Goal: Complete application form

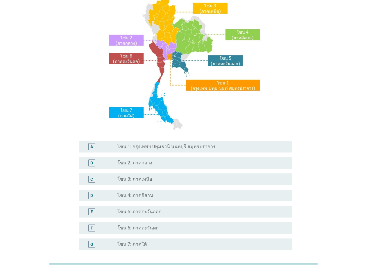
scroll to position [58, 0]
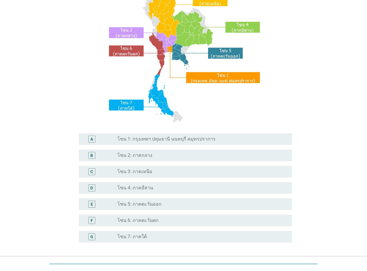
click at [149, 139] on label "โซน 1: กรุงเทพฯ ปทุมธานี นนทบุรี สมุทรปราการ" at bounding box center [166, 139] width 98 height 6
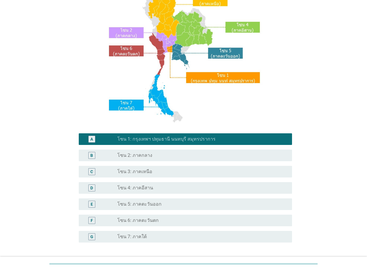
scroll to position [104, 0]
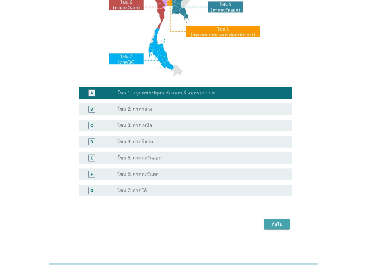
click at [275, 223] on div "ต่อไป" at bounding box center [277, 224] width 16 height 7
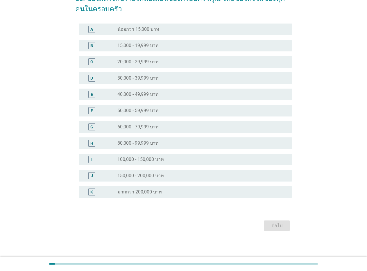
scroll to position [40, 0]
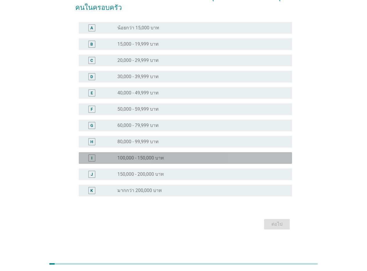
click at [154, 160] on label "100,000 - 150,000 บาท" at bounding box center [140, 158] width 46 height 6
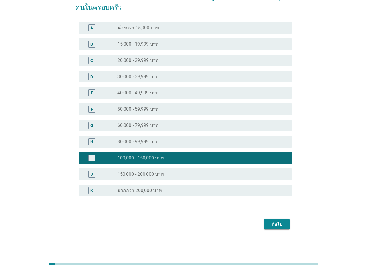
click at [273, 223] on div "ต่อไป" at bounding box center [277, 224] width 16 height 7
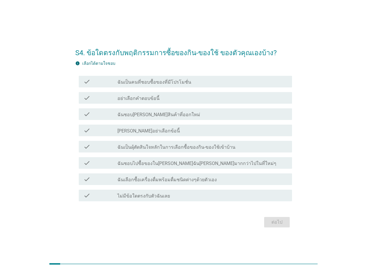
click at [155, 84] on label "ฉันเป็นคนที่ชอบซื้อของที่มีโปรโมชั่น" at bounding box center [154, 82] width 74 height 6
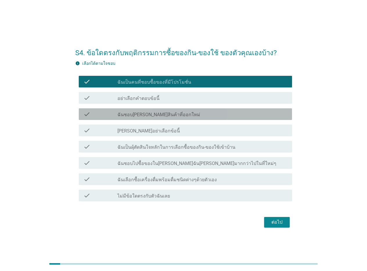
click at [155, 115] on label "ฉันชอบ[PERSON_NAME]สินค้าที่ออกใหม่" at bounding box center [158, 115] width 83 height 6
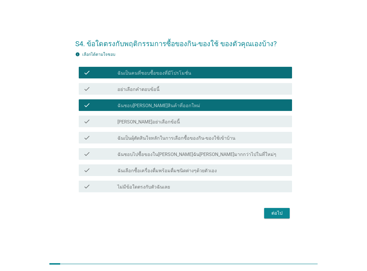
scroll to position [14, 0]
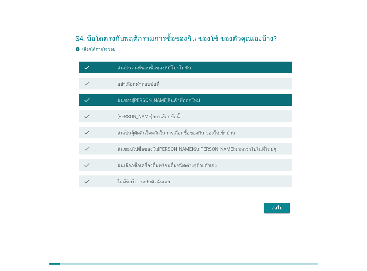
click at [153, 131] on label "ฉันเป็นผุ้ตัดสินใจหลักในการเลือกซื้อของกิน-ของใช้เข้าบ้าน" at bounding box center [176, 133] width 118 height 6
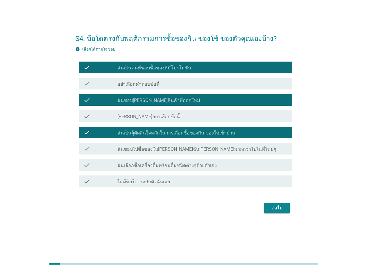
click at [154, 164] on label "ฉันเลือกซื้อเครื่องดื่มพร้อมดื่มชนิดต่างๆด้วยตัวเอง" at bounding box center [166, 166] width 99 height 6
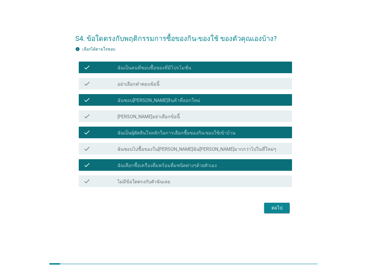
click at [274, 205] on div "ต่อไป" at bounding box center [277, 207] width 16 height 7
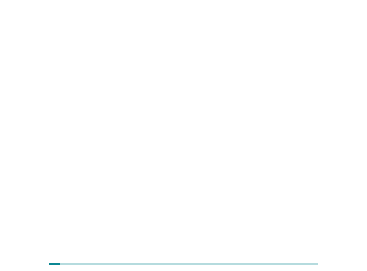
scroll to position [0, 0]
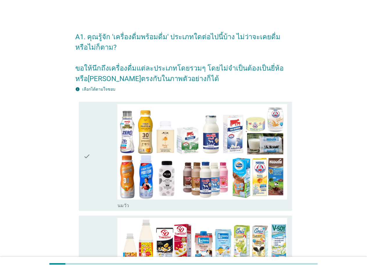
click at [85, 155] on icon "check" at bounding box center [86, 156] width 7 height 105
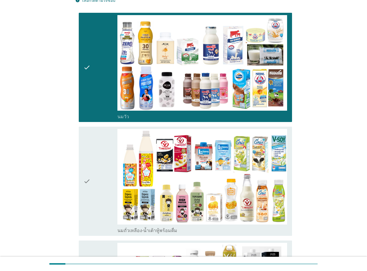
scroll to position [116, 0]
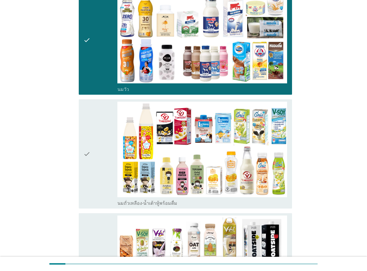
click at [85, 155] on icon "check" at bounding box center [86, 154] width 7 height 105
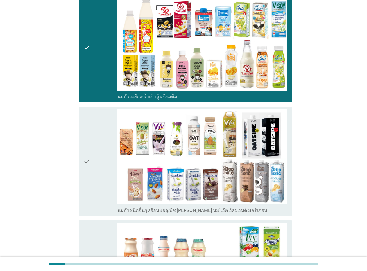
scroll to position [232, 0]
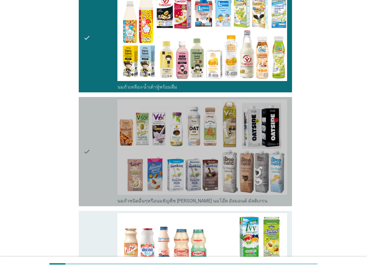
click at [85, 155] on icon "check" at bounding box center [86, 151] width 7 height 105
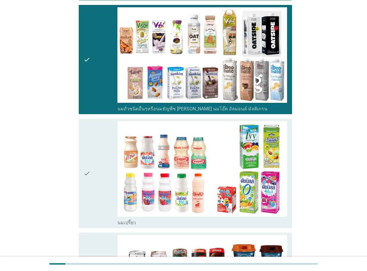
scroll to position [348, 0]
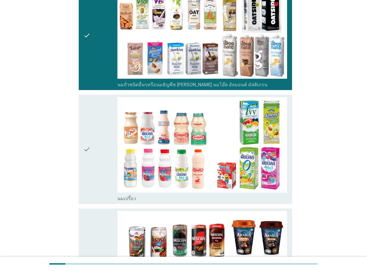
click at [85, 155] on icon "check" at bounding box center [86, 149] width 7 height 105
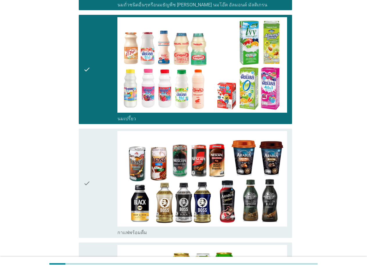
scroll to position [493, 0]
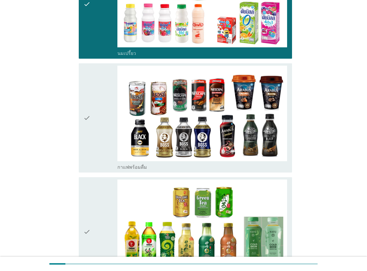
click at [85, 155] on icon "check" at bounding box center [86, 118] width 7 height 105
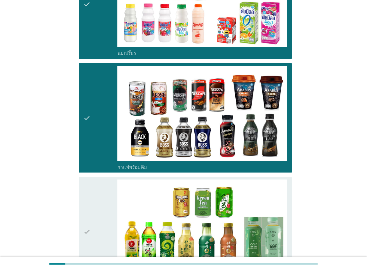
scroll to position [552, 0]
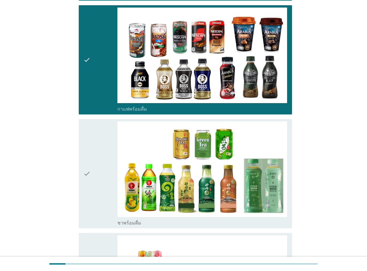
click at [85, 155] on icon "check" at bounding box center [86, 173] width 7 height 105
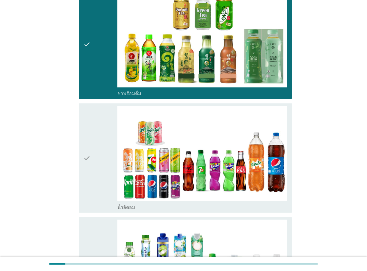
scroll to position [697, 0]
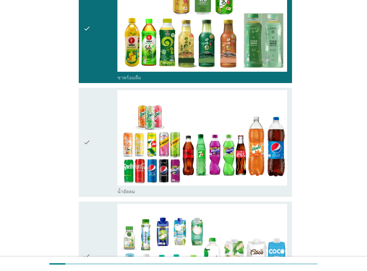
click at [85, 155] on icon "check" at bounding box center [86, 142] width 7 height 105
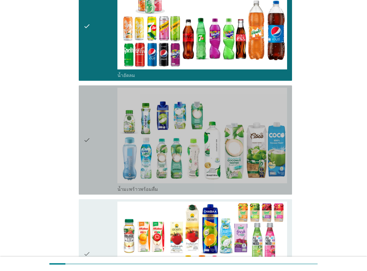
click at [85, 155] on icon "check" at bounding box center [86, 140] width 7 height 105
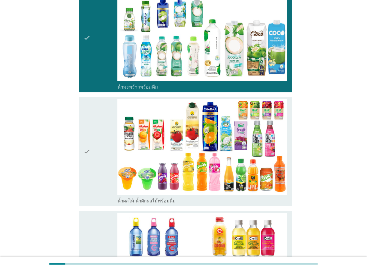
scroll to position [929, 0]
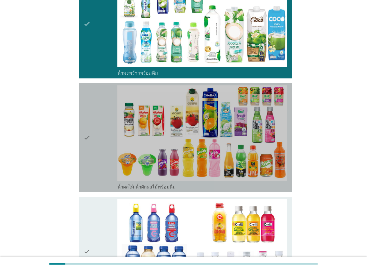
click at [85, 155] on icon "check" at bounding box center [86, 137] width 7 height 105
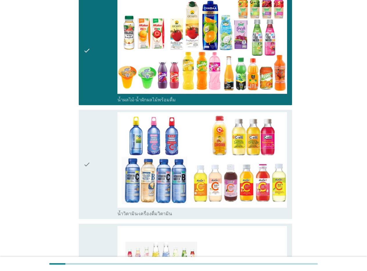
click at [85, 155] on icon "check" at bounding box center [86, 164] width 7 height 105
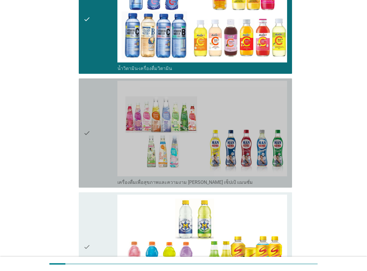
click at [85, 155] on icon "check" at bounding box center [86, 133] width 7 height 105
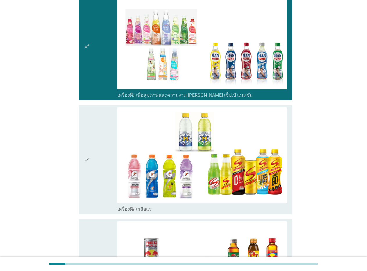
click at [85, 155] on icon "check" at bounding box center [86, 159] width 7 height 105
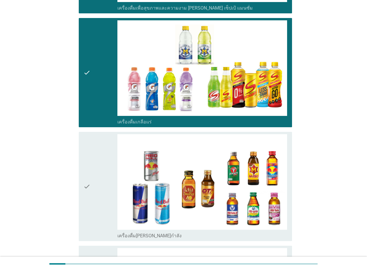
click at [85, 155] on icon "check" at bounding box center [86, 186] width 7 height 105
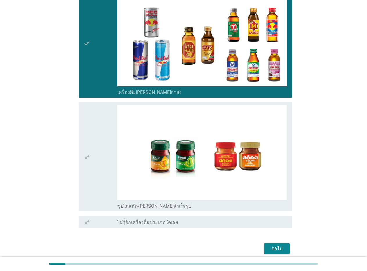
scroll to position [1480, 0]
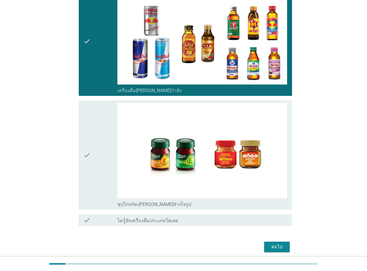
click at [85, 155] on icon "check" at bounding box center [86, 155] width 7 height 105
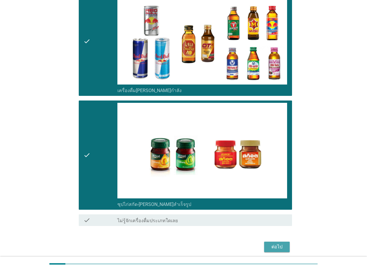
click at [277, 247] on div "ต่อไป" at bounding box center [277, 246] width 16 height 7
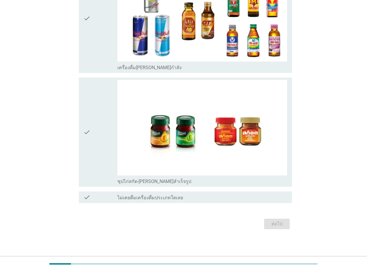
scroll to position [0, 0]
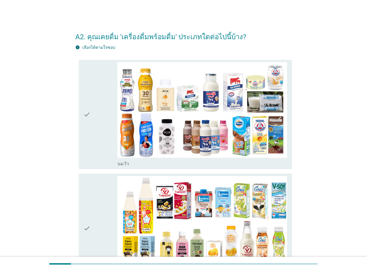
click at [90, 113] on icon "check" at bounding box center [86, 114] width 7 height 105
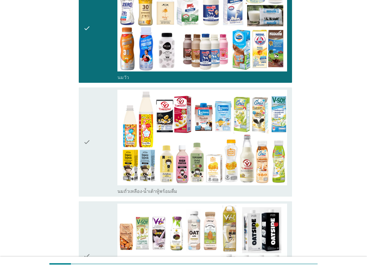
scroll to position [87, 0]
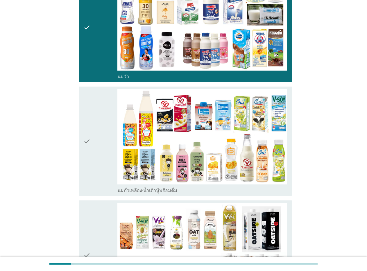
click at [90, 116] on icon "check" at bounding box center [86, 141] width 7 height 105
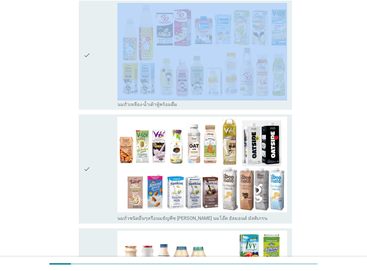
scroll to position [174, 0]
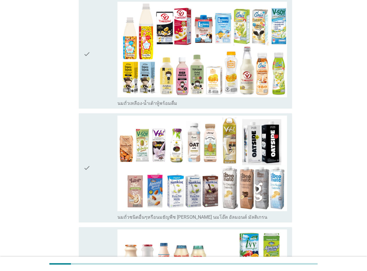
click at [87, 72] on icon "check" at bounding box center [86, 54] width 7 height 105
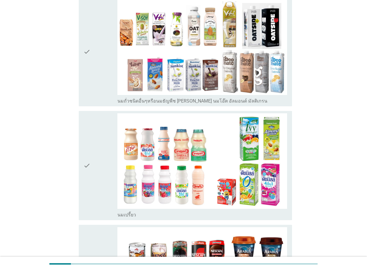
click at [89, 167] on icon "check" at bounding box center [86, 165] width 7 height 105
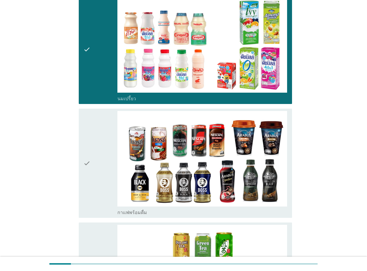
click at [89, 167] on icon "check" at bounding box center [86, 163] width 7 height 105
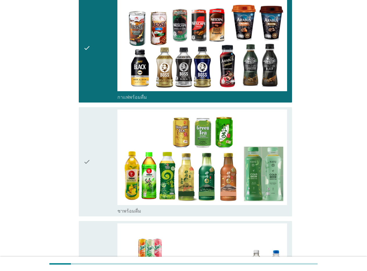
scroll to position [523, 0]
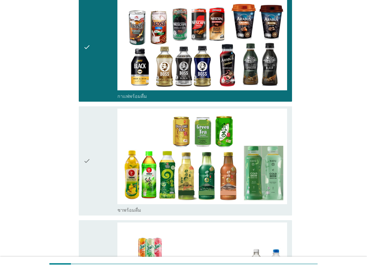
click at [89, 167] on icon "check" at bounding box center [86, 161] width 7 height 105
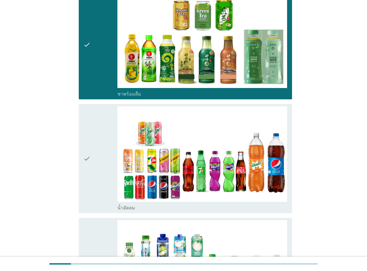
click at [89, 167] on icon "check" at bounding box center [86, 158] width 7 height 105
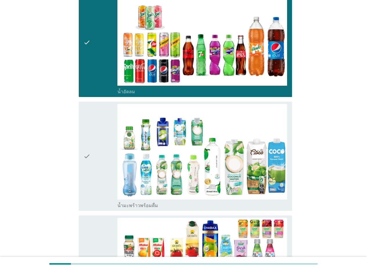
click at [89, 167] on icon "check" at bounding box center [86, 156] width 7 height 105
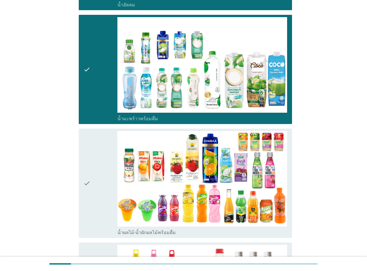
scroll to position [842, 0]
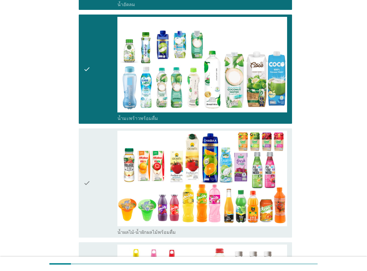
click at [95, 158] on div "check" at bounding box center [100, 183] width 34 height 105
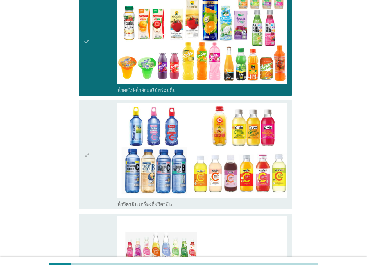
scroll to position [987, 0]
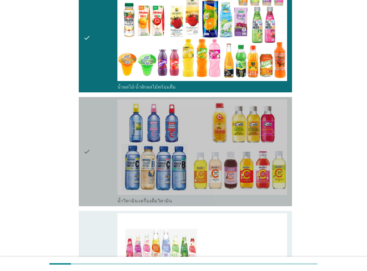
click at [95, 162] on div "check" at bounding box center [100, 151] width 34 height 105
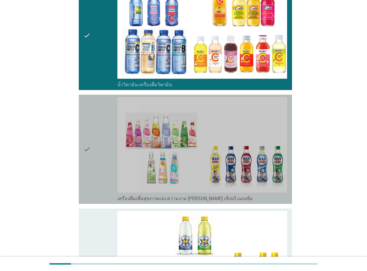
click at [95, 162] on div "check" at bounding box center [100, 149] width 34 height 105
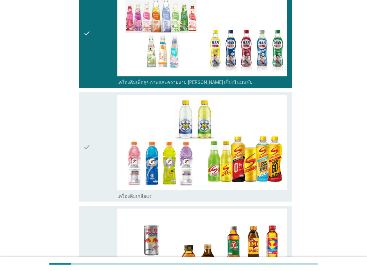
click at [95, 164] on div "check" at bounding box center [100, 147] width 34 height 105
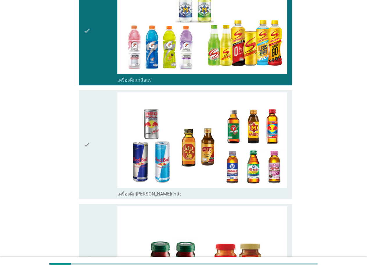
click at [95, 164] on div "check" at bounding box center [100, 144] width 34 height 105
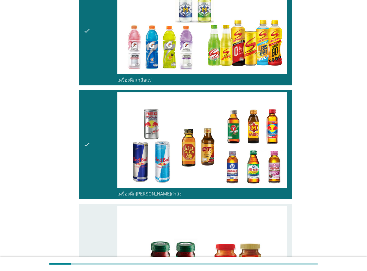
scroll to position [1451, 0]
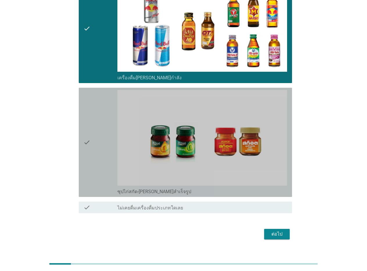
click at [95, 164] on div "check" at bounding box center [100, 142] width 34 height 105
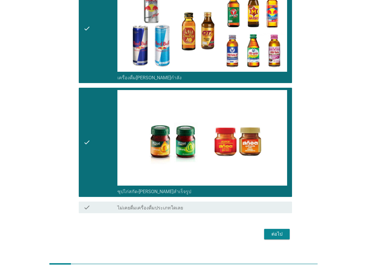
click at [278, 229] on button "ต่อไป" at bounding box center [277, 234] width 26 height 10
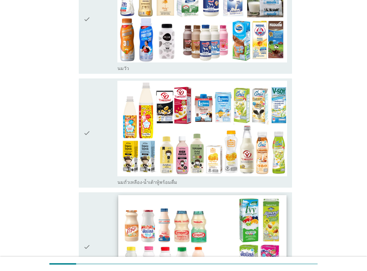
scroll to position [116, 0]
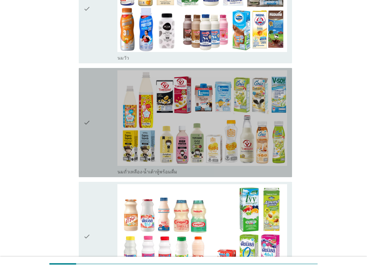
click at [94, 120] on div "check" at bounding box center [100, 122] width 34 height 105
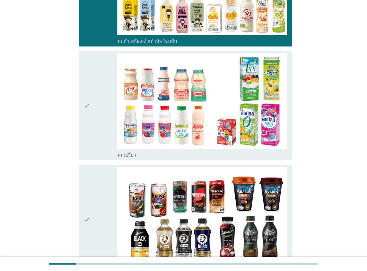
scroll to position [261, 0]
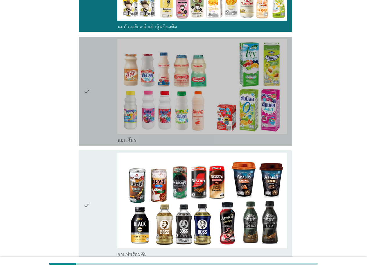
click at [94, 98] on div "check" at bounding box center [100, 91] width 34 height 105
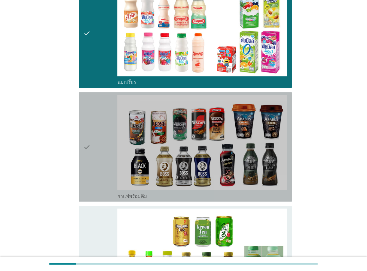
click at [92, 111] on div "check" at bounding box center [100, 147] width 34 height 105
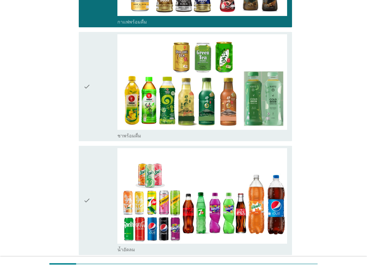
click at [92, 110] on div "check" at bounding box center [100, 86] width 34 height 105
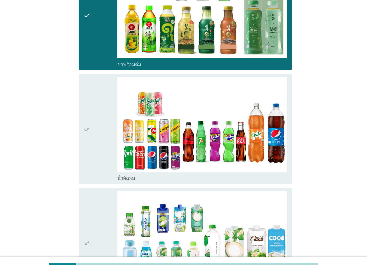
scroll to position [581, 0]
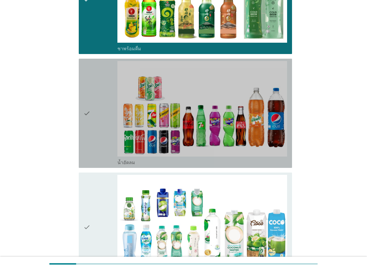
click at [92, 110] on div "check" at bounding box center [100, 113] width 34 height 105
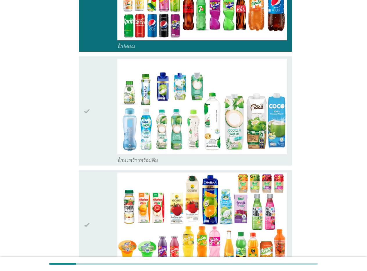
click at [92, 110] on div "check" at bounding box center [100, 111] width 34 height 105
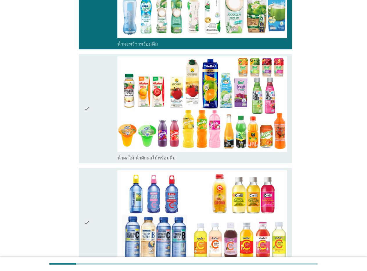
click at [92, 110] on div "check" at bounding box center [100, 108] width 34 height 105
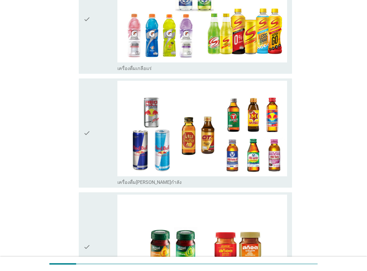
scroll to position [1248, 0]
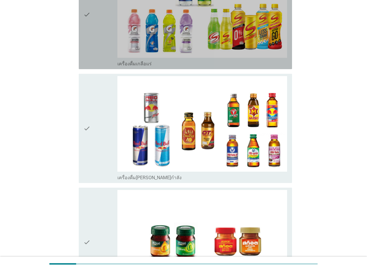
click at [94, 41] on div "check" at bounding box center [100, 14] width 34 height 105
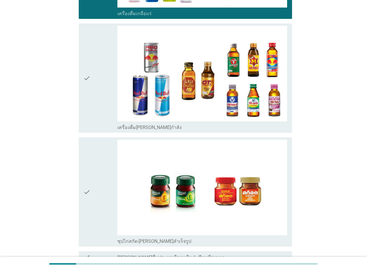
scroll to position [1335, 0]
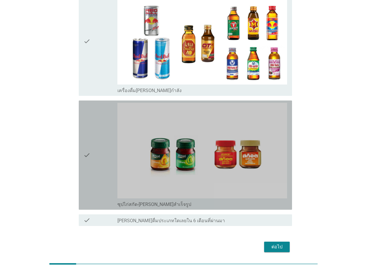
click at [92, 129] on div "check" at bounding box center [100, 155] width 34 height 105
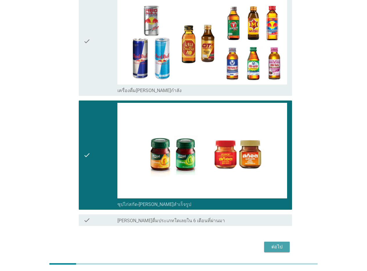
click at [278, 243] on div "ต่อไป" at bounding box center [277, 246] width 16 height 7
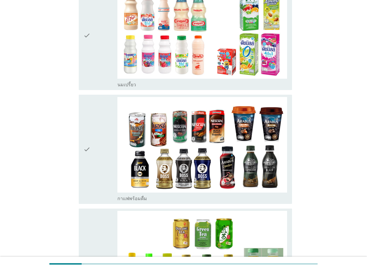
scroll to position [290, 0]
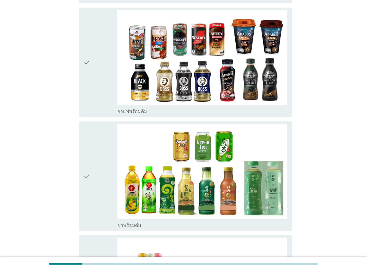
click at [94, 78] on div "check" at bounding box center [100, 62] width 34 height 105
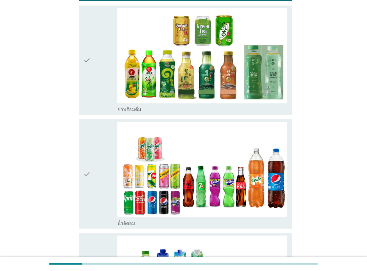
scroll to position [406, 0]
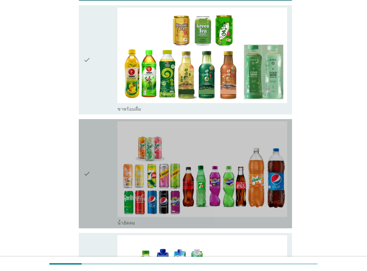
click at [94, 165] on div "check" at bounding box center [100, 173] width 34 height 105
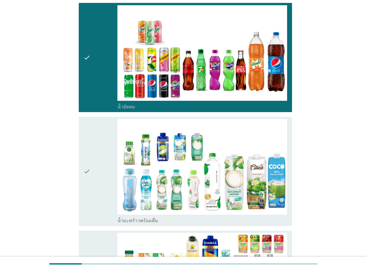
click at [94, 165] on div "check" at bounding box center [100, 171] width 34 height 105
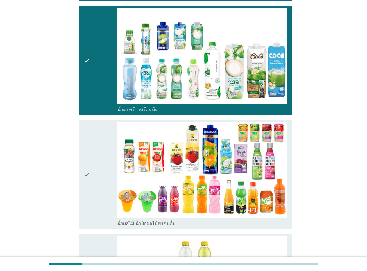
scroll to position [639, 0]
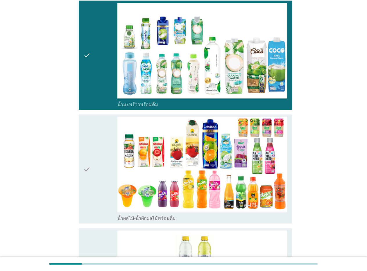
click at [94, 165] on div "check" at bounding box center [100, 169] width 34 height 105
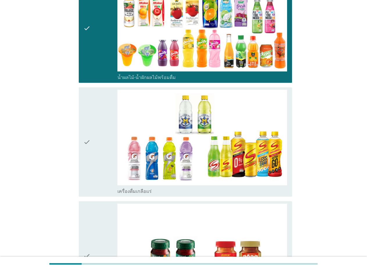
scroll to position [813, 0]
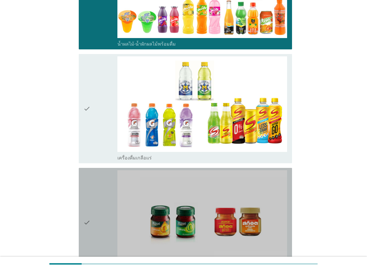
click at [93, 192] on div "check" at bounding box center [100, 222] width 34 height 105
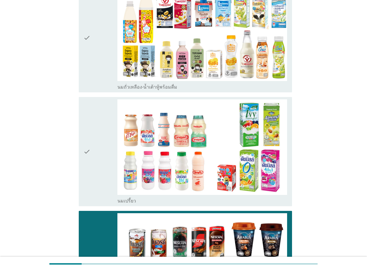
scroll to position [58, 0]
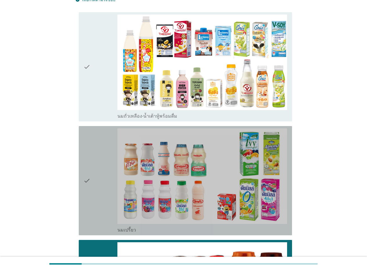
click at [92, 195] on div "check" at bounding box center [100, 180] width 34 height 105
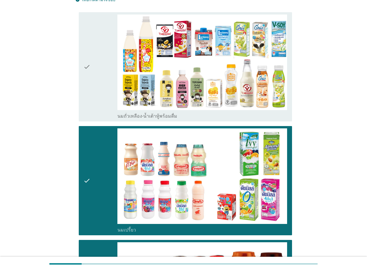
click at [105, 67] on div "check" at bounding box center [100, 67] width 34 height 105
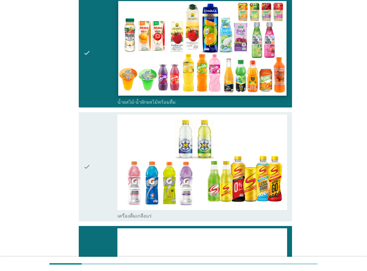
scroll to position [893, 0]
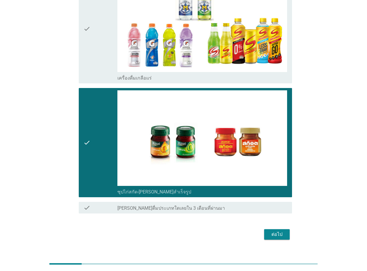
click at [271, 231] on div "ต่อไป" at bounding box center [277, 234] width 16 height 7
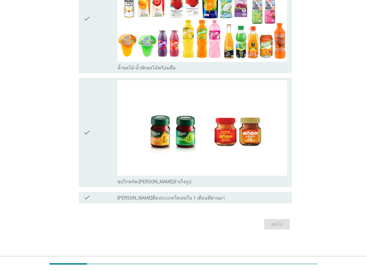
scroll to position [0, 0]
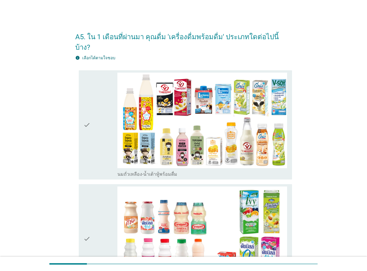
click at [93, 127] on div "check" at bounding box center [100, 125] width 34 height 105
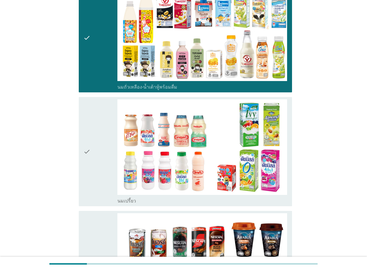
click at [93, 127] on div "check" at bounding box center [100, 151] width 34 height 105
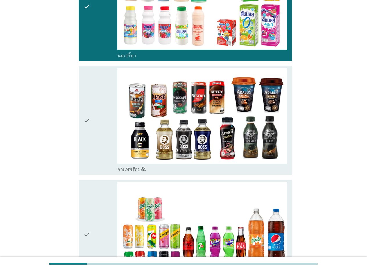
click at [93, 127] on div "check" at bounding box center [100, 120] width 34 height 105
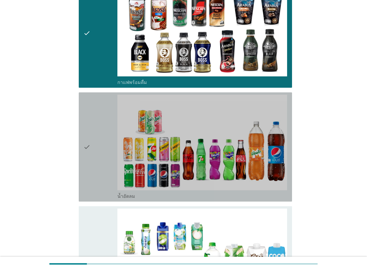
click at [93, 127] on div "check" at bounding box center [100, 147] width 34 height 105
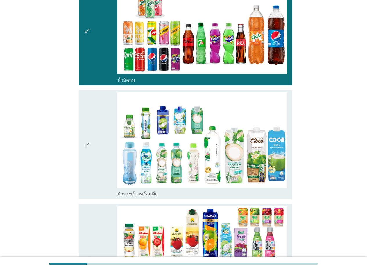
click at [90, 141] on icon "check" at bounding box center [86, 144] width 7 height 105
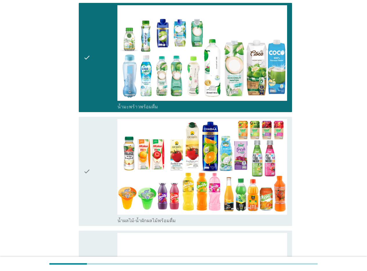
click at [90, 141] on icon "check" at bounding box center [86, 171] width 7 height 105
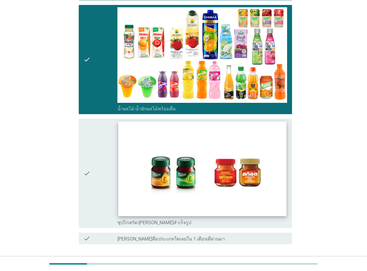
scroll to position [639, 0]
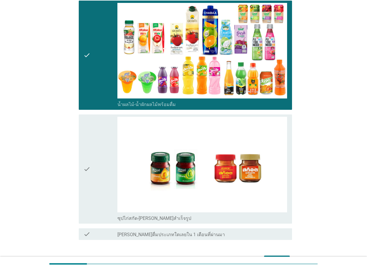
click at [104, 165] on div "check" at bounding box center [100, 169] width 34 height 105
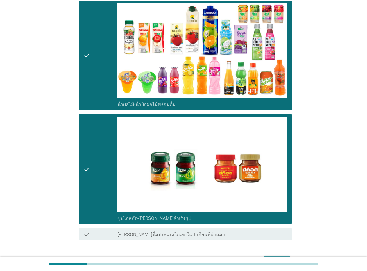
click at [273, 257] on div "ต่อไป" at bounding box center [277, 260] width 16 height 7
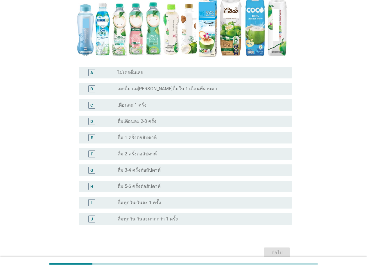
scroll to position [145, 0]
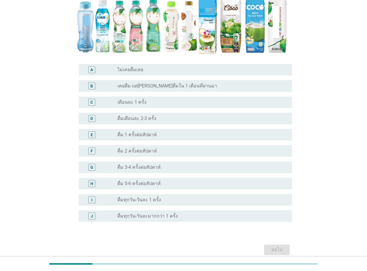
click at [131, 151] on label "ดื่ม 2 ครั้งต่อสัปดาห์" at bounding box center [136, 151] width 39 height 6
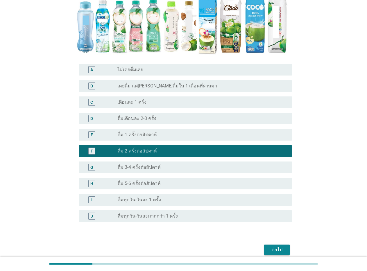
click at [272, 248] on div "ต่อไป" at bounding box center [277, 249] width 16 height 7
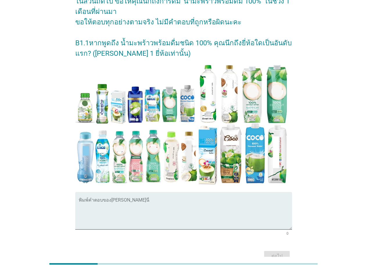
scroll to position [87, 0]
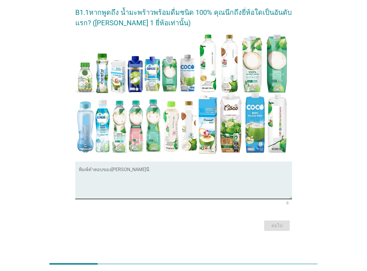
click at [201, 188] on textarea "พิมพ์คำตอบของคุณ ที่นี่" at bounding box center [185, 183] width 213 height 30
click at [100, 181] on textarea "พิมพ์คำตอบของคุณ ที่นี่" at bounding box center [185, 183] width 213 height 30
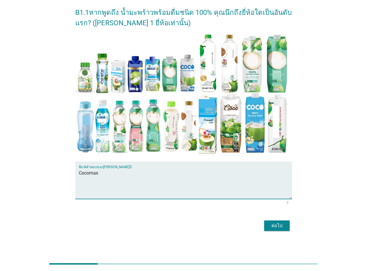
type textarea "Cocomax"
click at [278, 226] on div "ต่อไป" at bounding box center [277, 225] width 16 height 7
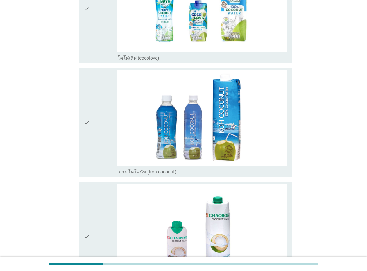
scroll to position [0, 0]
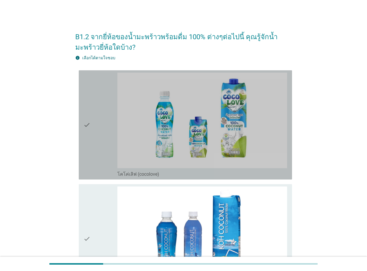
click at [94, 126] on div "check" at bounding box center [100, 125] width 34 height 105
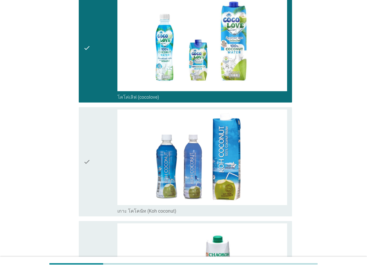
scroll to position [87, 0]
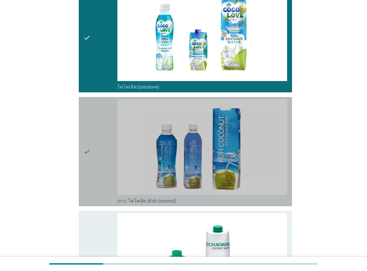
click at [94, 126] on div "check" at bounding box center [100, 151] width 34 height 105
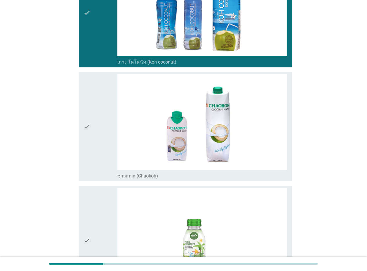
scroll to position [232, 0]
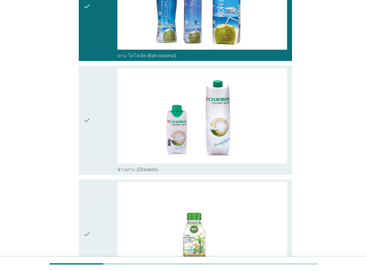
click at [94, 126] on div "check" at bounding box center [100, 120] width 34 height 105
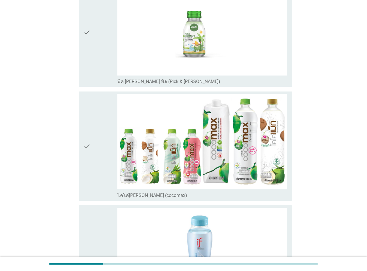
scroll to position [435, 0]
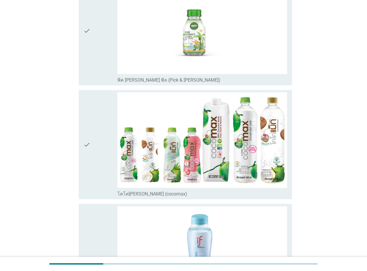
click at [87, 141] on icon "check" at bounding box center [86, 144] width 7 height 105
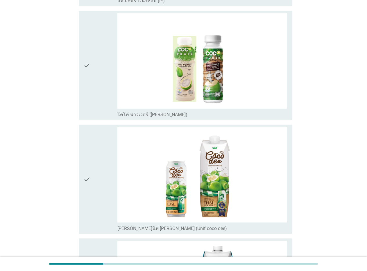
scroll to position [784, 0]
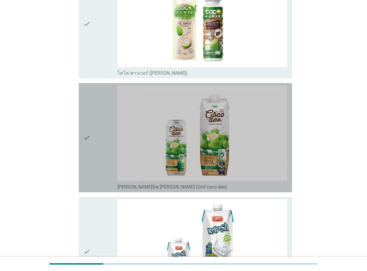
click at [90, 137] on icon "check" at bounding box center [86, 137] width 7 height 105
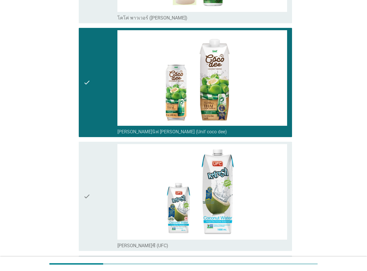
scroll to position [871, 0]
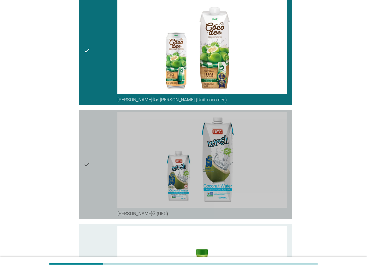
click at [90, 137] on icon "check" at bounding box center [86, 164] width 7 height 105
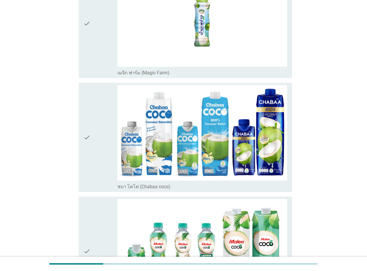
scroll to position [1132, 0]
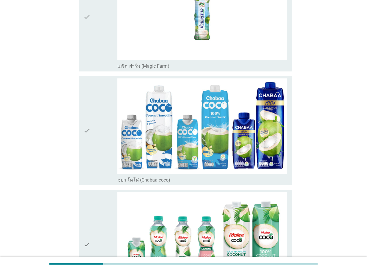
click at [90, 137] on icon "check" at bounding box center [86, 130] width 7 height 105
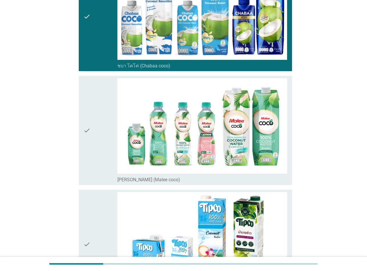
scroll to position [1248, 0]
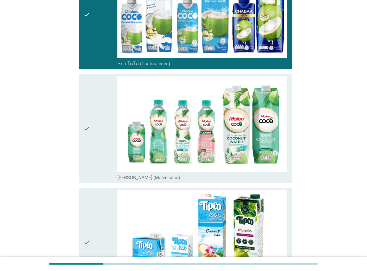
click at [90, 137] on icon "check" at bounding box center [86, 128] width 7 height 105
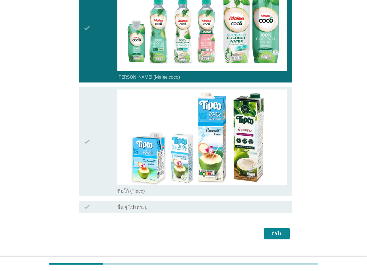
scroll to position [1358, 0]
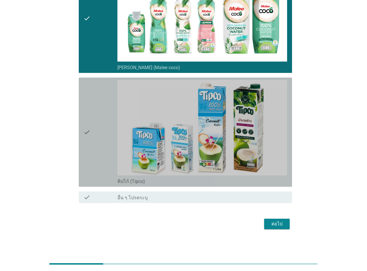
click at [90, 137] on icon "check" at bounding box center [86, 132] width 7 height 105
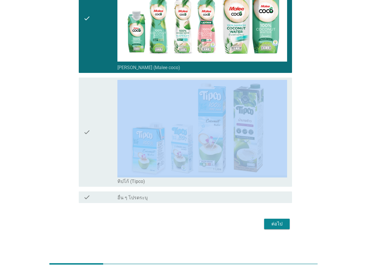
click at [95, 150] on div "check" at bounding box center [100, 132] width 34 height 105
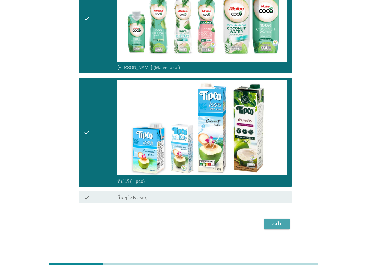
click at [275, 222] on div "ต่อไป" at bounding box center [277, 223] width 16 height 7
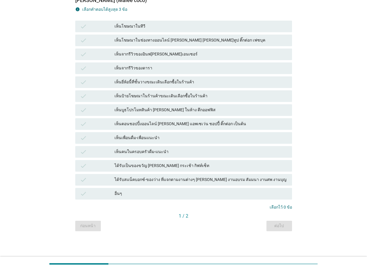
scroll to position [0, 0]
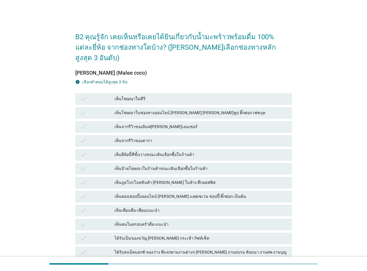
click at [82, 96] on icon "check" at bounding box center [83, 99] width 7 height 7
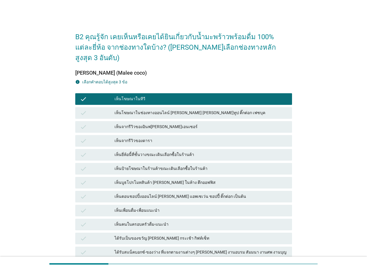
click at [80, 109] on icon "check" at bounding box center [83, 112] width 7 height 7
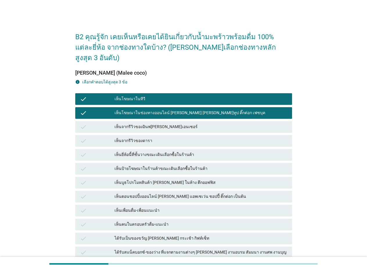
click at [83, 165] on icon "check" at bounding box center [83, 168] width 7 height 7
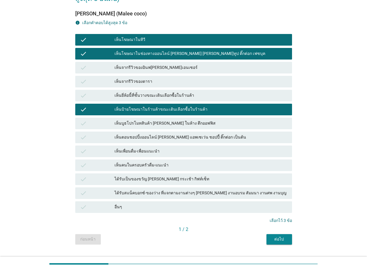
scroll to position [62, 0]
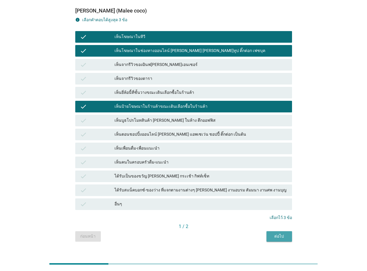
click at [286, 233] on div "ต่อไป" at bounding box center [279, 236] width 16 height 6
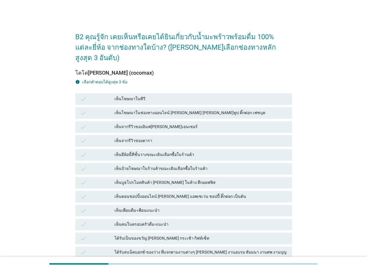
click at [80, 96] on icon "check" at bounding box center [83, 99] width 7 height 7
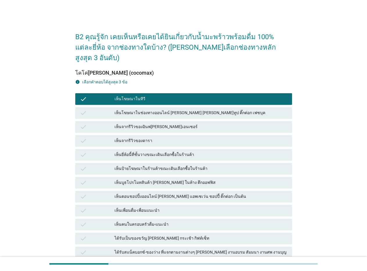
click at [81, 109] on icon "check" at bounding box center [83, 112] width 7 height 7
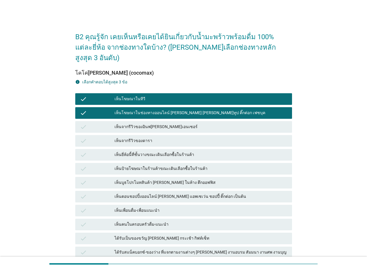
click at [87, 151] on icon "check" at bounding box center [83, 154] width 7 height 7
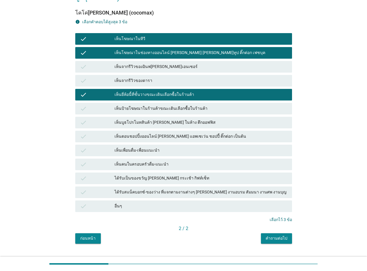
scroll to position [62, 0]
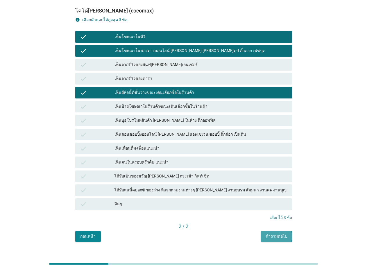
click at [274, 233] on div "คำถามต่อไป" at bounding box center [276, 236] width 22 height 6
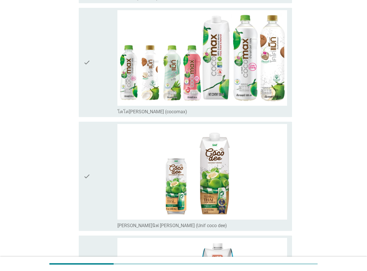
scroll to position [406, 0]
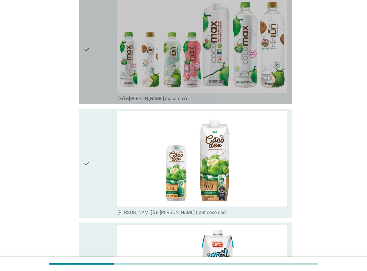
click at [90, 72] on icon "check" at bounding box center [86, 49] width 7 height 105
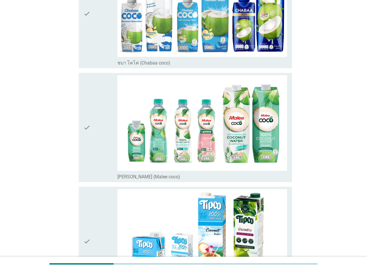
scroll to position [784, 0]
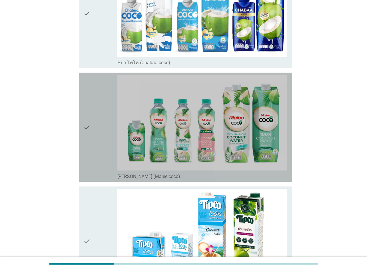
click at [94, 117] on div "check" at bounding box center [100, 127] width 34 height 105
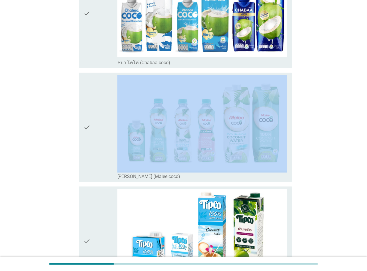
click at [94, 117] on div "check" at bounding box center [100, 127] width 34 height 105
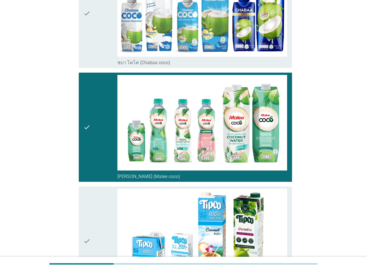
click at [100, 50] on div "check" at bounding box center [100, 13] width 34 height 105
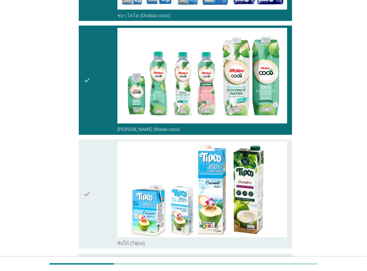
scroll to position [893, 0]
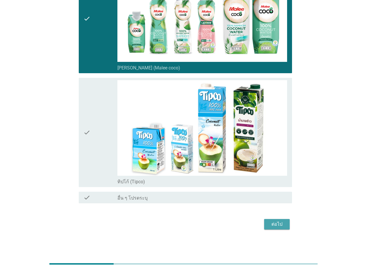
click at [277, 221] on div "ต่อไป" at bounding box center [277, 224] width 16 height 7
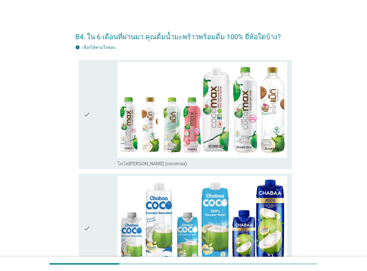
click at [96, 132] on div "check" at bounding box center [100, 114] width 34 height 105
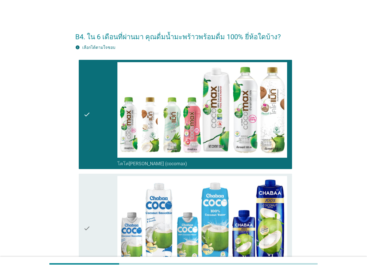
click at [96, 215] on div "check" at bounding box center [100, 228] width 34 height 105
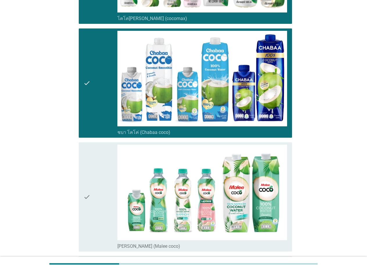
click at [96, 215] on div "check" at bounding box center [100, 197] width 34 height 105
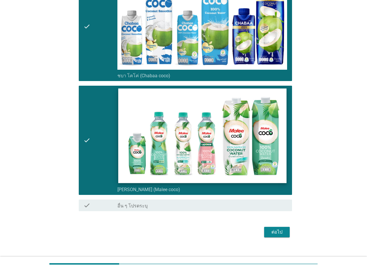
scroll to position [210, 0]
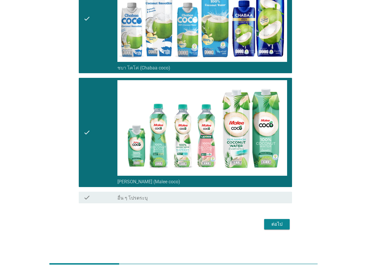
click at [276, 222] on div "ต่อไป" at bounding box center [277, 224] width 16 height 7
click at [276, 222] on div "ต่อไป" at bounding box center [183, 224] width 217 height 14
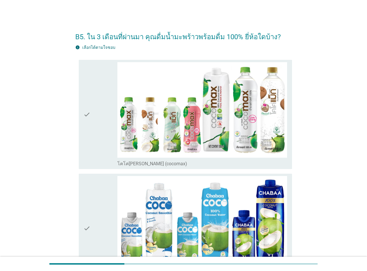
click at [82, 134] on div "check check_box โคโค่[PERSON_NAME] (cocomax)" at bounding box center [185, 114] width 213 height 109
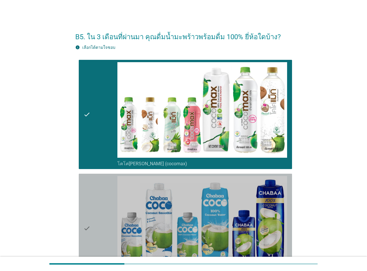
click at [97, 204] on div "check" at bounding box center [100, 228] width 34 height 105
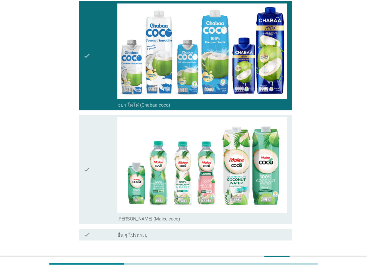
scroll to position [174, 0]
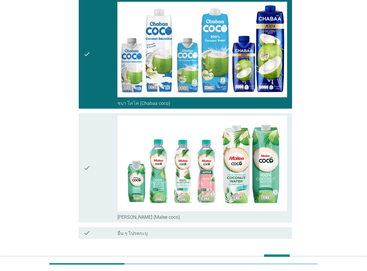
click at [97, 204] on div "check" at bounding box center [100, 168] width 34 height 105
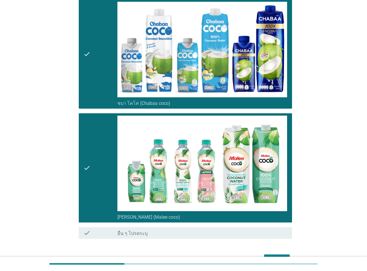
click at [280, 255] on button "ต่อไป" at bounding box center [277, 259] width 26 height 10
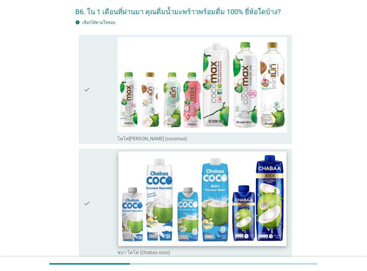
scroll to position [58, 0]
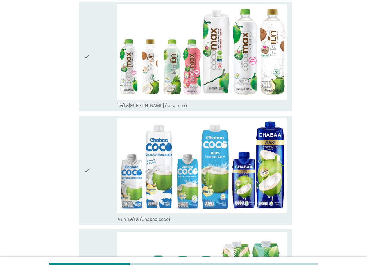
click at [89, 79] on icon "check" at bounding box center [86, 56] width 7 height 105
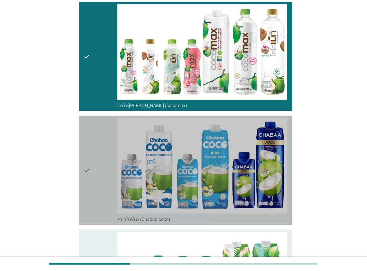
click at [94, 134] on div "check" at bounding box center [100, 170] width 34 height 105
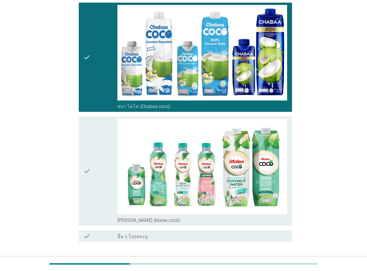
scroll to position [174, 0]
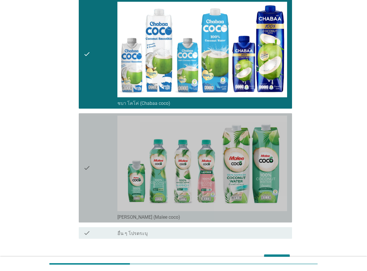
click at [97, 152] on div "check" at bounding box center [100, 168] width 34 height 105
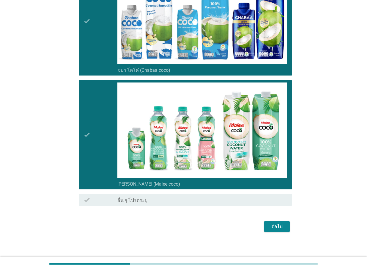
scroll to position [210, 0]
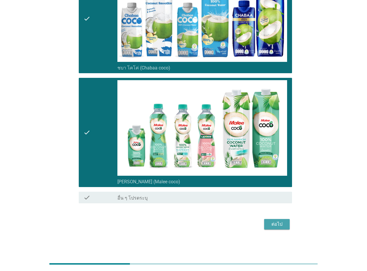
click at [275, 226] on div "ต่อไป" at bounding box center [277, 224] width 16 height 7
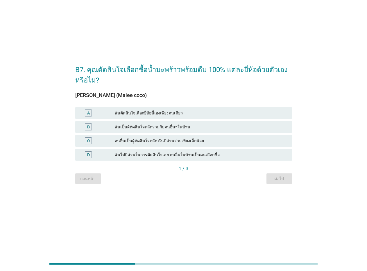
scroll to position [0, 0]
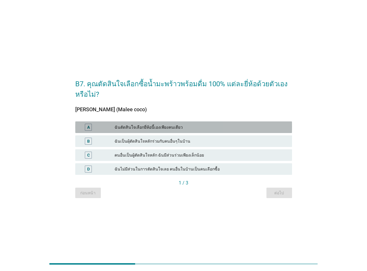
click at [151, 128] on div "ฉันตัดสินใจเลือกยี่ห้อนี้เองเพียงคนเดียว" at bounding box center [200, 127] width 173 height 7
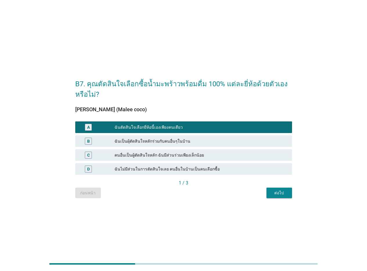
click at [275, 193] on div "ต่อไป" at bounding box center [279, 193] width 16 height 6
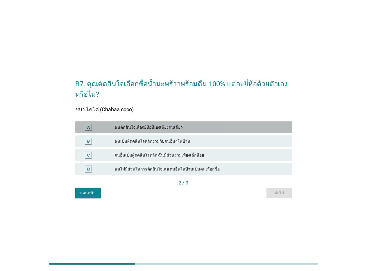
click at [193, 127] on div "ฉันตัดสินใจเลือกยี่ห้อนี้เองเพียงคนเดียว" at bounding box center [200, 127] width 173 height 7
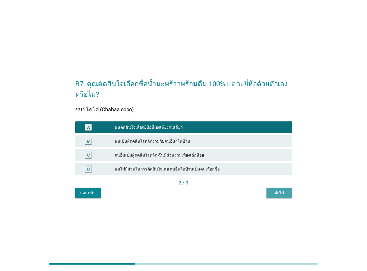
click at [274, 190] on div "ต่อไป" at bounding box center [279, 193] width 16 height 6
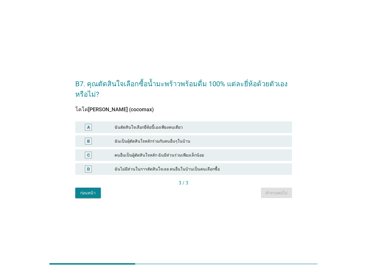
click at [241, 126] on div "ฉันตัดสินใจเลือกยี่ห้อนี้เองเพียงคนเดียว" at bounding box center [200, 127] width 173 height 7
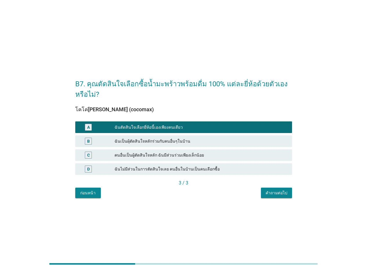
click at [281, 194] on div "คำถามต่อไป" at bounding box center [276, 193] width 22 height 6
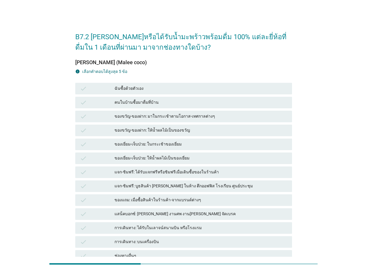
click at [137, 88] on div "ฉันซื้อด้วยตัวเอง" at bounding box center [200, 88] width 173 height 7
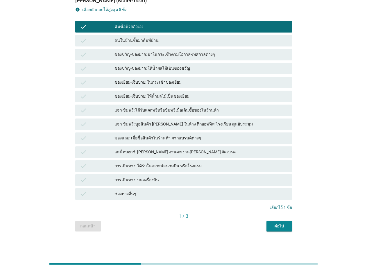
scroll to position [62, 0]
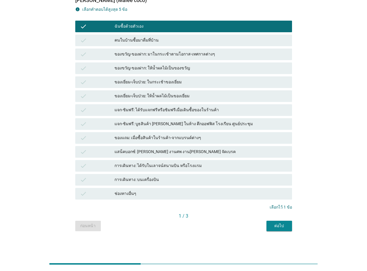
click at [284, 225] on div "ต่อไป" at bounding box center [279, 226] width 16 height 6
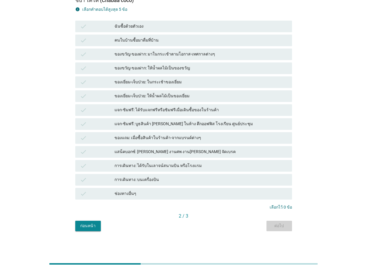
scroll to position [0, 0]
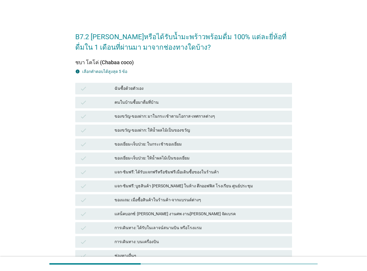
click at [175, 85] on div "ฉันซื้อด้วยตัวเอง" at bounding box center [200, 88] width 173 height 7
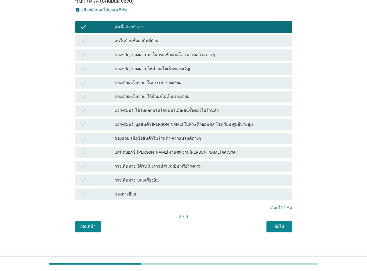
scroll to position [62, 0]
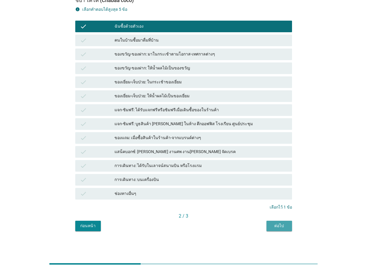
click at [278, 226] on div "ต่อไป" at bounding box center [279, 226] width 16 height 6
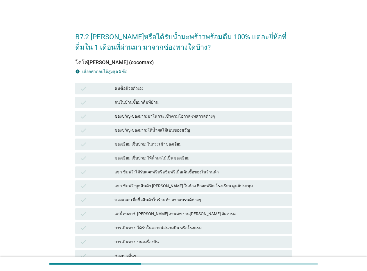
click at [219, 86] on div "ฉันซื้อด้วยตัวเอง" at bounding box center [200, 88] width 173 height 7
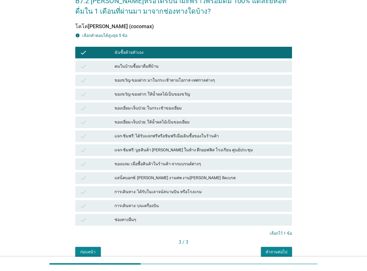
scroll to position [62, 0]
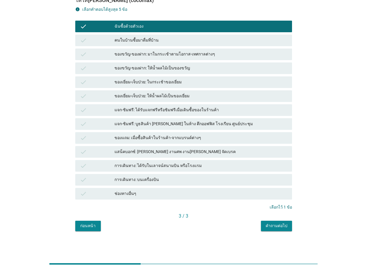
click at [282, 224] on div "คำถามต่อไป" at bounding box center [276, 226] width 22 height 6
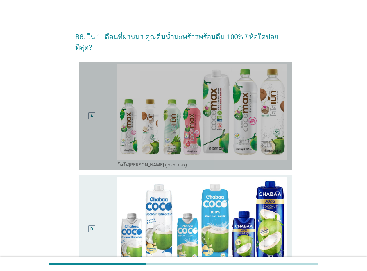
click at [86, 102] on div "A" at bounding box center [91, 116] width 17 height 104
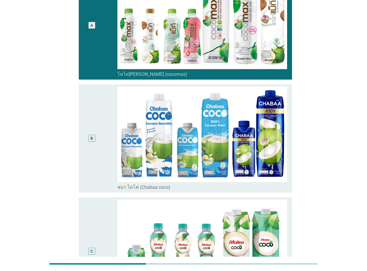
scroll to position [87, 0]
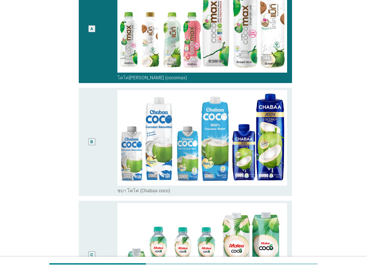
drag, startPoint x: 83, startPoint y: 137, endPoint x: 102, endPoint y: 116, distance: 27.7
click at [83, 136] on div "B" at bounding box center [91, 142] width 17 height 104
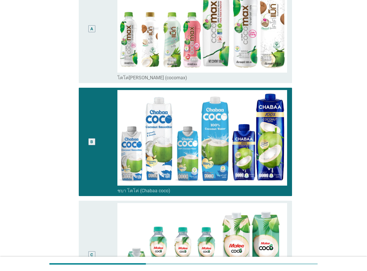
click at [102, 42] on div "A" at bounding box center [100, 29] width 34 height 104
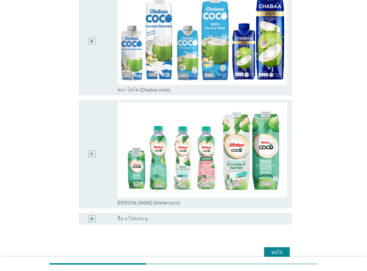
scroll to position [206, 0]
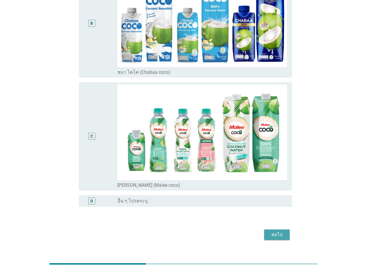
click at [274, 229] on button "ต่อไป" at bounding box center [277, 234] width 26 height 10
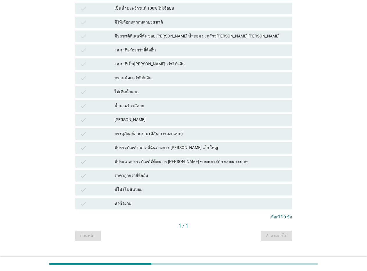
scroll to position [0, 0]
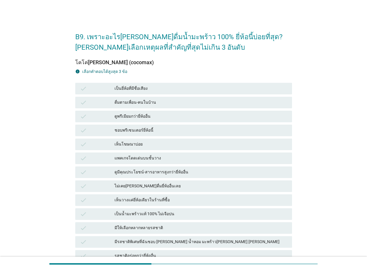
click at [86, 117] on icon "check" at bounding box center [83, 116] width 7 height 7
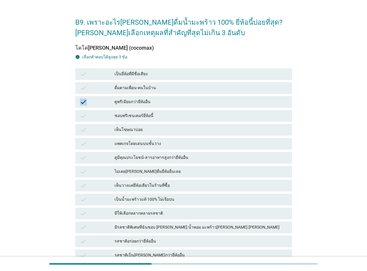
scroll to position [29, 0]
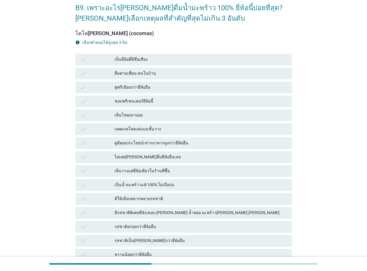
click at [80, 126] on icon "check" at bounding box center [83, 129] width 7 height 7
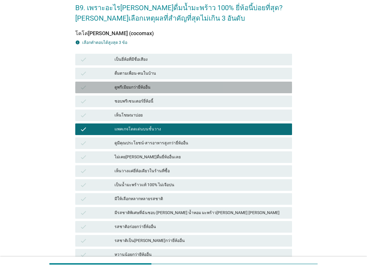
click at [83, 87] on icon "check" at bounding box center [83, 87] width 7 height 7
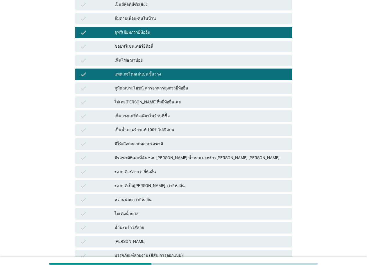
scroll to position [87, 0]
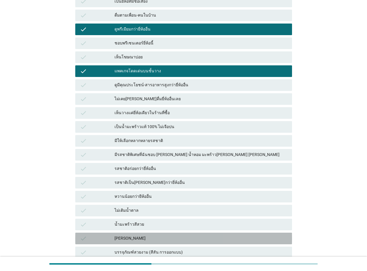
click at [85, 235] on icon "check" at bounding box center [83, 238] width 7 height 7
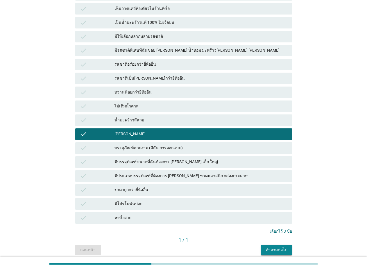
scroll to position [203, 0]
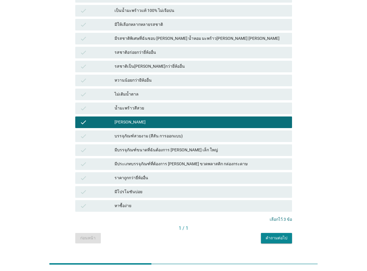
click at [278, 237] on div "คำถามต่อไป" at bounding box center [276, 238] width 22 height 6
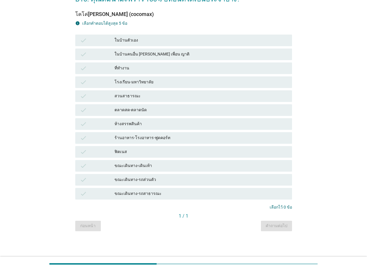
scroll to position [0, 0]
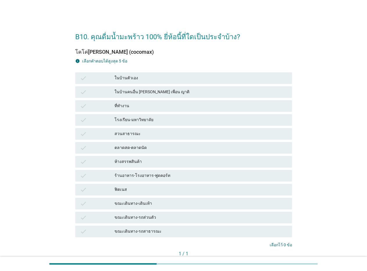
click at [85, 78] on icon "check" at bounding box center [83, 78] width 7 height 7
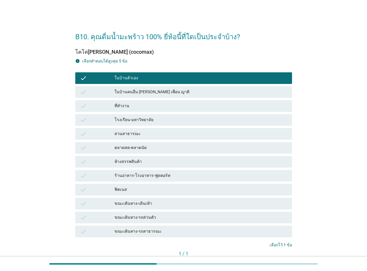
click at [86, 105] on icon "check" at bounding box center [83, 105] width 7 height 7
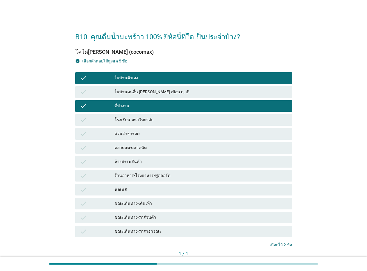
click at [79, 214] on div "check ขณะเดินทาง-รถส่วนตัว" at bounding box center [183, 218] width 217 height 12
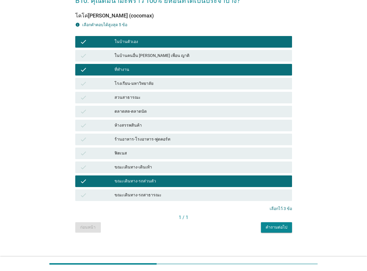
scroll to position [38, 0]
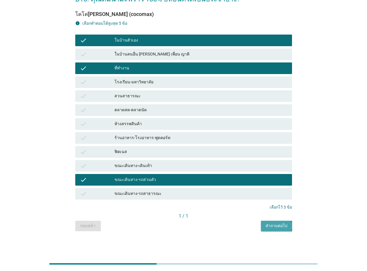
click at [272, 225] on div "คำถามต่อไป" at bounding box center [276, 226] width 22 height 6
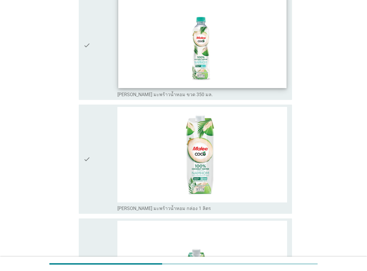
scroll to position [186, 0]
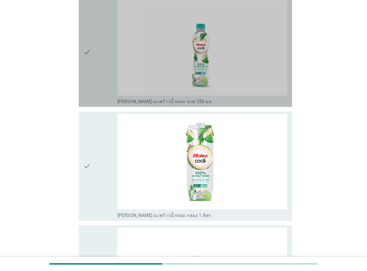
click at [97, 57] on div "check" at bounding box center [100, 52] width 34 height 105
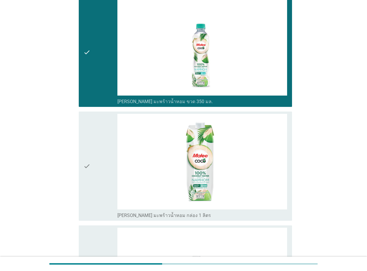
click at [89, 142] on icon "check" at bounding box center [86, 166] width 7 height 105
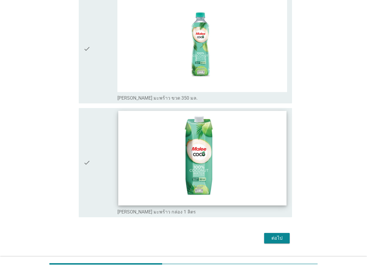
scroll to position [535, 0]
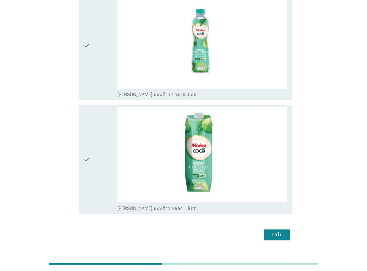
click at [272, 231] on div "ต่อไป" at bounding box center [277, 234] width 16 height 7
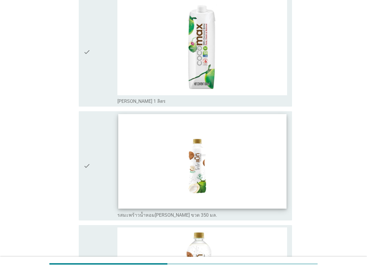
scroll to position [290, 0]
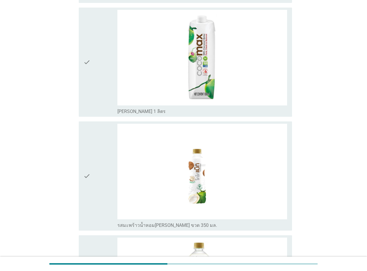
click at [96, 161] on div "check" at bounding box center [100, 176] width 34 height 105
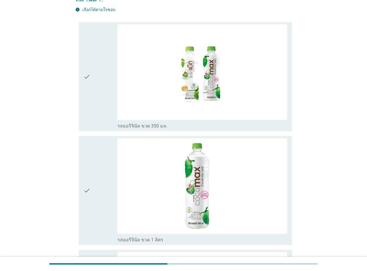
scroll to position [0, 0]
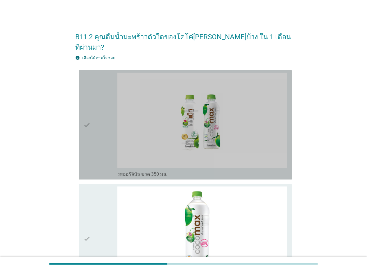
click at [96, 142] on div "check" at bounding box center [100, 125] width 34 height 105
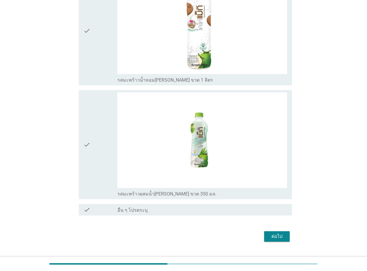
scroll to position [551, 0]
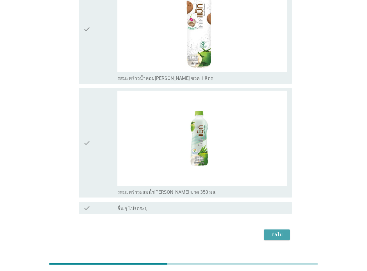
click at [280, 231] on div "ต่อไป" at bounding box center [277, 234] width 16 height 7
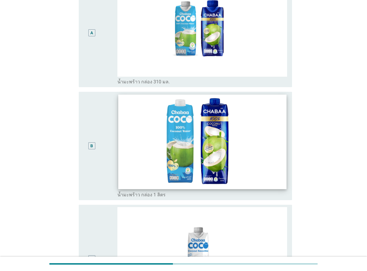
scroll to position [58, 0]
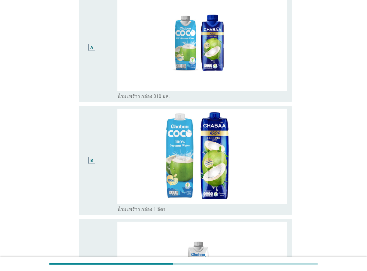
click at [97, 66] on div "A" at bounding box center [91, 48] width 17 height 104
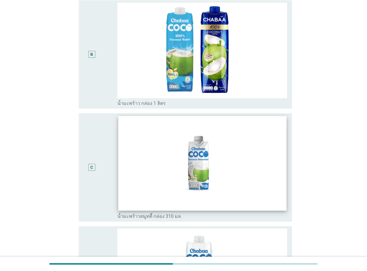
scroll to position [174, 0]
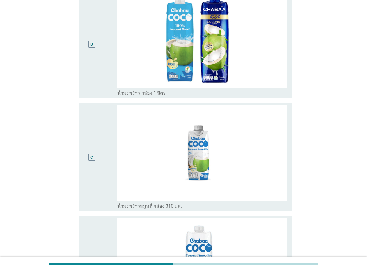
click at [99, 166] on div "C" at bounding box center [91, 157] width 17 height 104
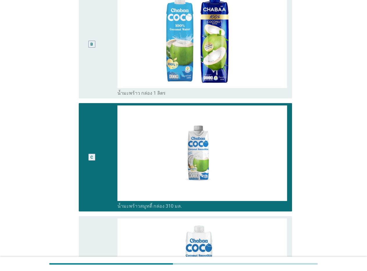
scroll to position [318, 0]
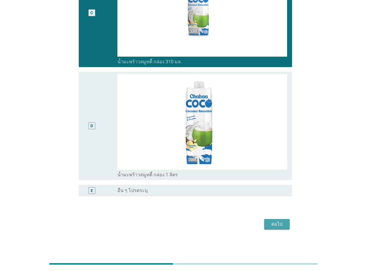
click at [275, 222] on div "ต่อไป" at bounding box center [277, 224] width 16 height 7
click at [275, 222] on div "ต่อไป" at bounding box center [183, 224] width 217 height 14
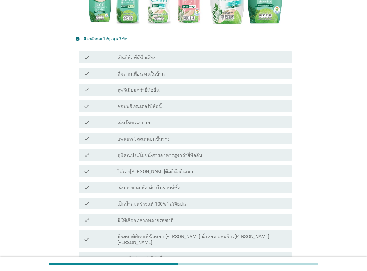
scroll to position [174, 0]
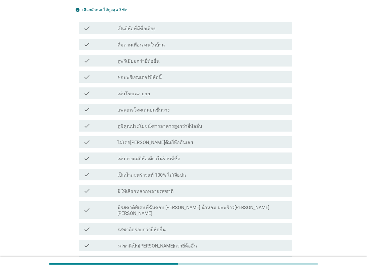
click at [87, 26] on icon "check" at bounding box center [86, 28] width 7 height 7
click at [84, 93] on icon "check" at bounding box center [86, 93] width 7 height 7
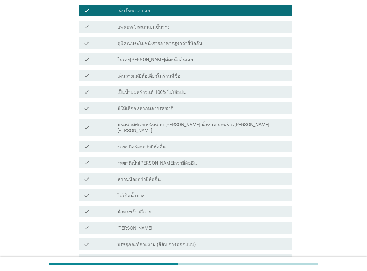
scroll to position [261, 0]
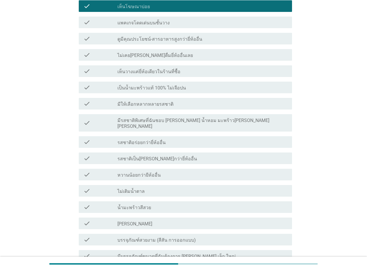
click at [84, 84] on icon "check" at bounding box center [86, 87] width 7 height 7
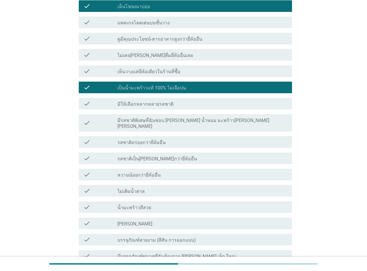
click at [86, 70] on icon "check" at bounding box center [86, 71] width 7 height 7
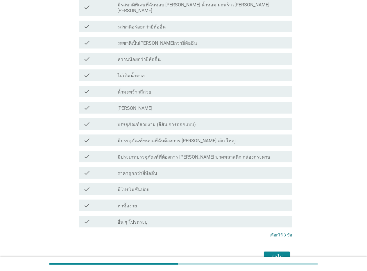
scroll to position [377, 0]
click at [272, 253] on div "ต่อไป" at bounding box center [277, 256] width 16 height 7
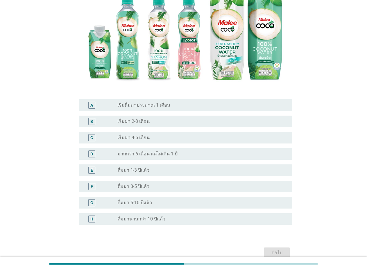
scroll to position [107, 0]
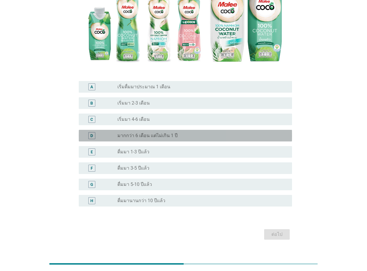
drag, startPoint x: 91, startPoint y: 126, endPoint x: 117, endPoint y: 143, distance: 31.1
click at [91, 133] on div "D" at bounding box center [91, 136] width 3 height 6
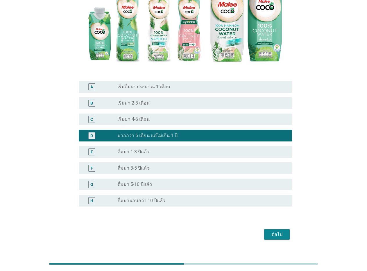
click at [282, 231] on div "ต่อไป" at bounding box center [277, 234] width 16 height 7
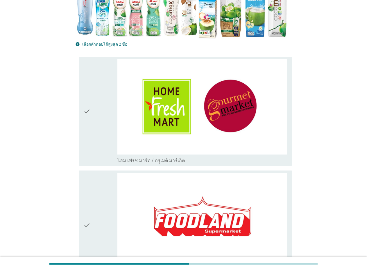
scroll to position [145, 0]
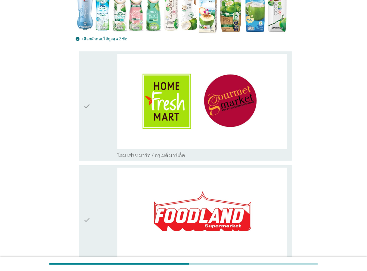
click at [86, 106] on icon "check" at bounding box center [86, 106] width 7 height 105
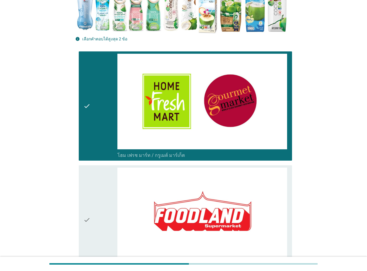
click at [93, 215] on div "check" at bounding box center [100, 219] width 34 height 105
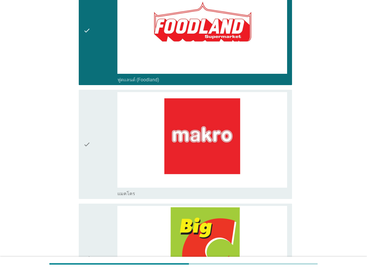
scroll to position [319, 0]
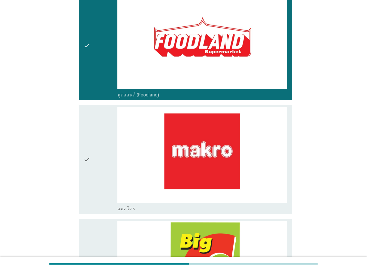
click at [98, 60] on div "check" at bounding box center [100, 45] width 34 height 105
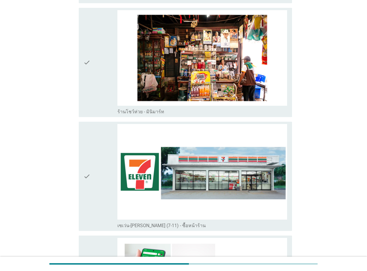
scroll to position [1393, 0]
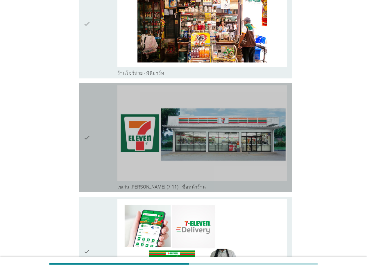
click at [93, 126] on div "check" at bounding box center [100, 137] width 34 height 105
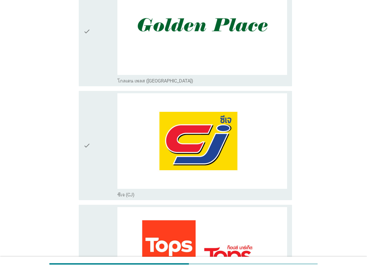
scroll to position [987, 0]
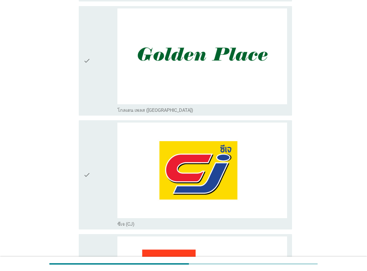
click at [97, 73] on div "check" at bounding box center [100, 60] width 34 height 105
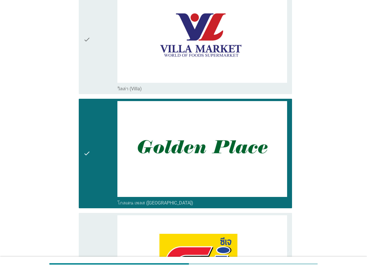
scroll to position [826, 0]
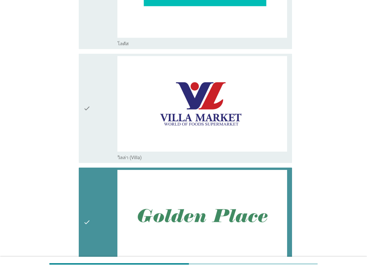
click at [93, 216] on div "check" at bounding box center [100, 222] width 34 height 105
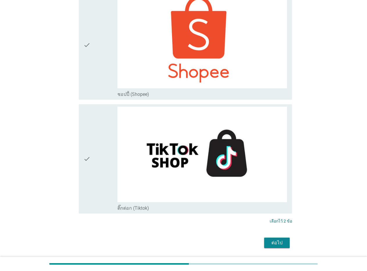
scroll to position [2074, 0]
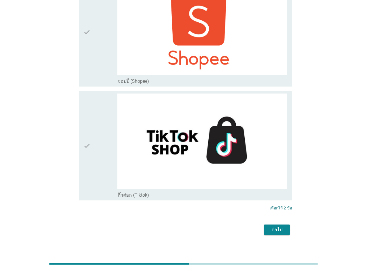
click at [278, 226] on div "ต่อไป" at bounding box center [277, 229] width 16 height 7
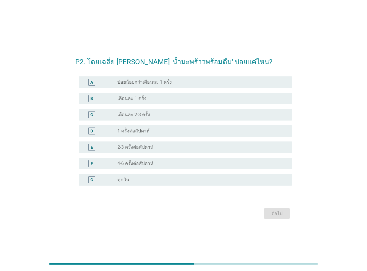
click at [133, 150] on label "2-3 ครั้งต่อสัปดาห์" at bounding box center [135, 147] width 36 height 6
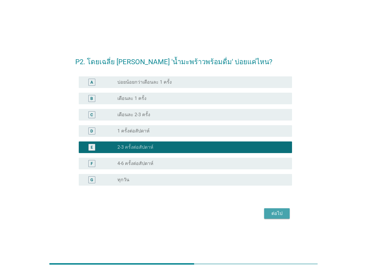
click at [277, 210] on div "ต่อไป" at bounding box center [277, 213] width 16 height 7
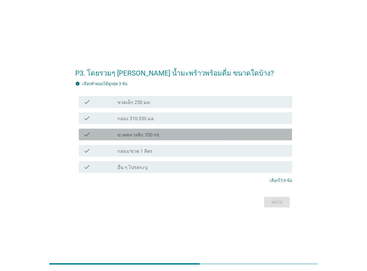
click at [122, 134] on label "ขวดพลาสติก 350 ml." at bounding box center [138, 135] width 43 height 6
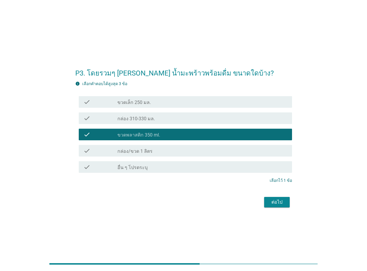
click at [122, 107] on div "check check_box_outline_blank ขวดเล็ก 250 มล." at bounding box center [185, 102] width 213 height 12
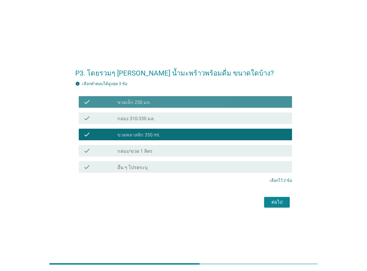
click at [122, 116] on label "กล่อง 310-330 มล." at bounding box center [135, 119] width 37 height 6
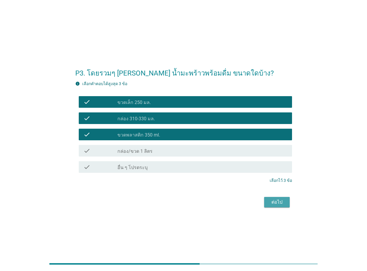
click at [271, 200] on div "ต่อไป" at bounding box center [277, 202] width 16 height 7
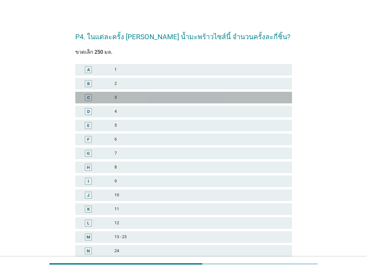
click at [115, 95] on div "3" at bounding box center [200, 97] width 173 height 7
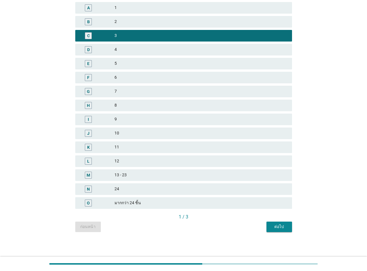
scroll to position [63, 0]
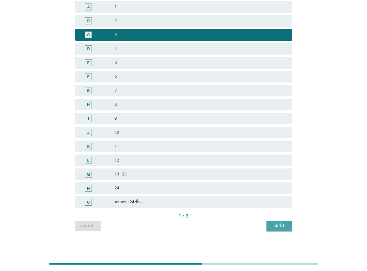
click at [276, 225] on div "ต่อไป" at bounding box center [279, 226] width 16 height 6
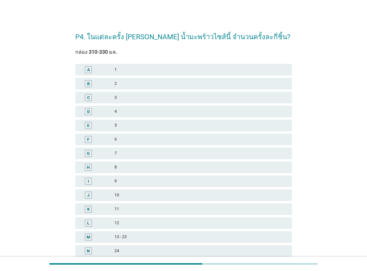
click at [118, 87] on div "B 2" at bounding box center [183, 84] width 217 height 12
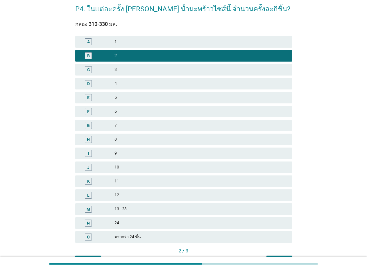
scroll to position [63, 0]
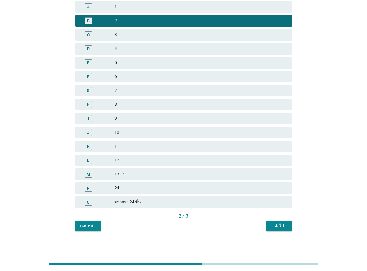
click at [281, 228] on div "ต่อไป" at bounding box center [279, 226] width 16 height 6
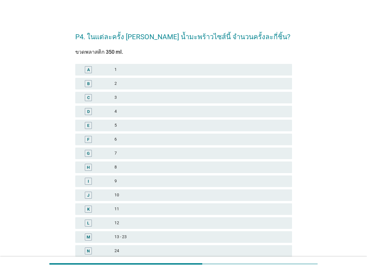
click at [129, 80] on div "2" at bounding box center [200, 83] width 173 height 7
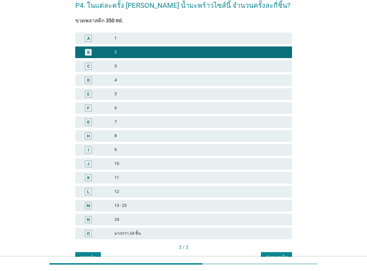
scroll to position [63, 0]
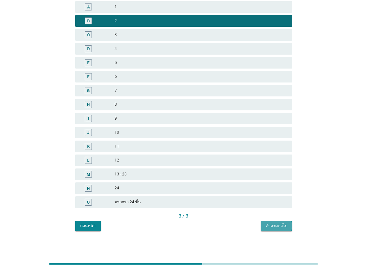
click at [275, 224] on div "คำถามต่อไป" at bounding box center [276, 226] width 22 height 6
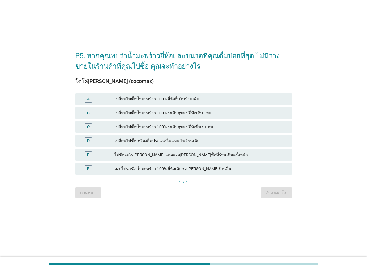
scroll to position [0, 0]
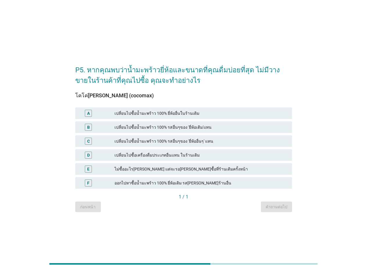
click at [163, 113] on div "เปลี่ยนไปซื้อน้ำมะพร้าว 100% ยี่ห้ออื่นในร้านเดิม" at bounding box center [200, 113] width 173 height 7
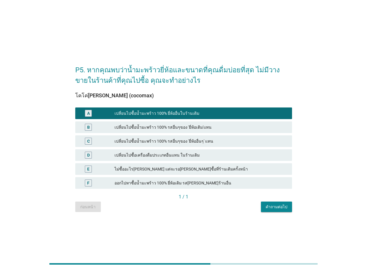
click at [278, 206] on div "คำถามต่อไป" at bounding box center [276, 207] width 22 height 6
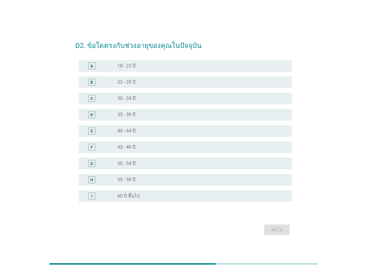
click at [140, 99] on div "radio_button_unchecked 30 - 34 ปี" at bounding box center [199, 99] width 165 height 6
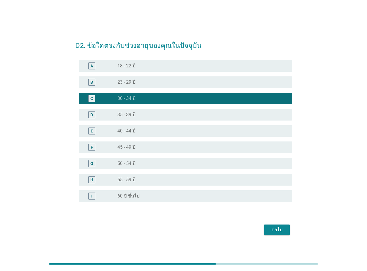
click at [274, 228] on div "ต่อไป" at bounding box center [277, 229] width 16 height 7
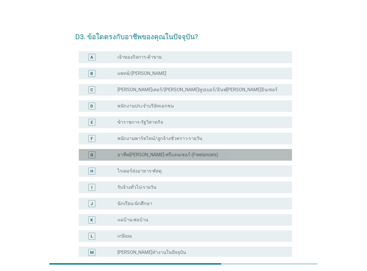
click at [165, 156] on label "อาชีพ[PERSON_NAME]-ฟรีแลนเซอร์ (Freelancers)" at bounding box center [167, 155] width 101 height 6
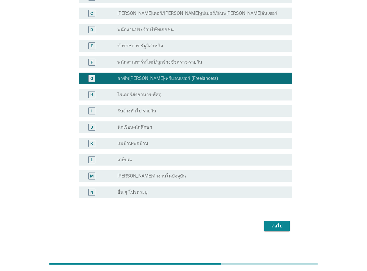
scroll to position [78, 0]
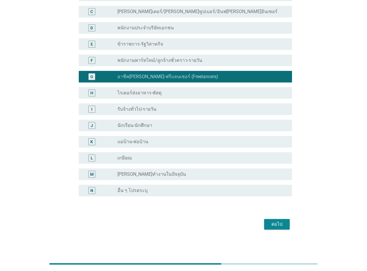
click at [280, 219] on button "ต่อไป" at bounding box center [277, 224] width 26 height 10
